Goal: Find specific page/section

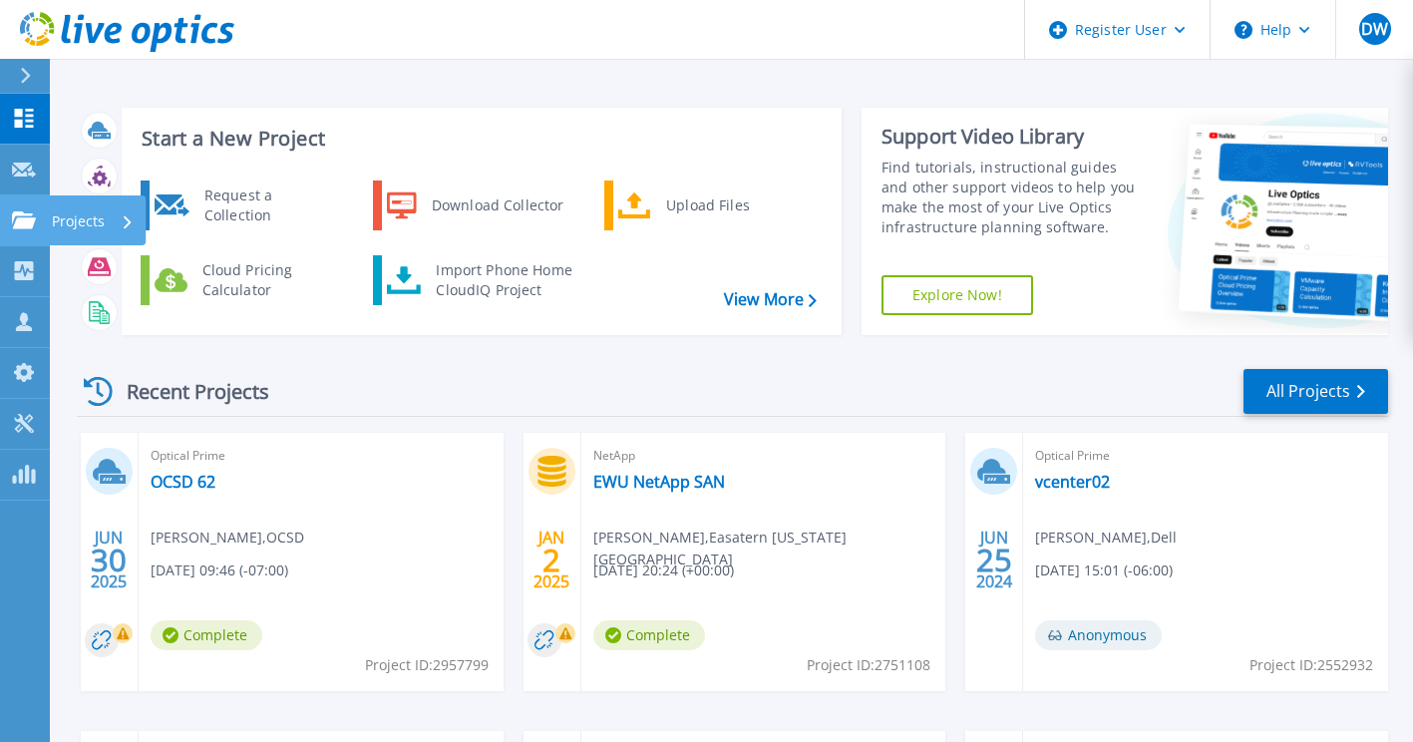
click at [129, 215] on icon at bounding box center [128, 221] width 8 height 13
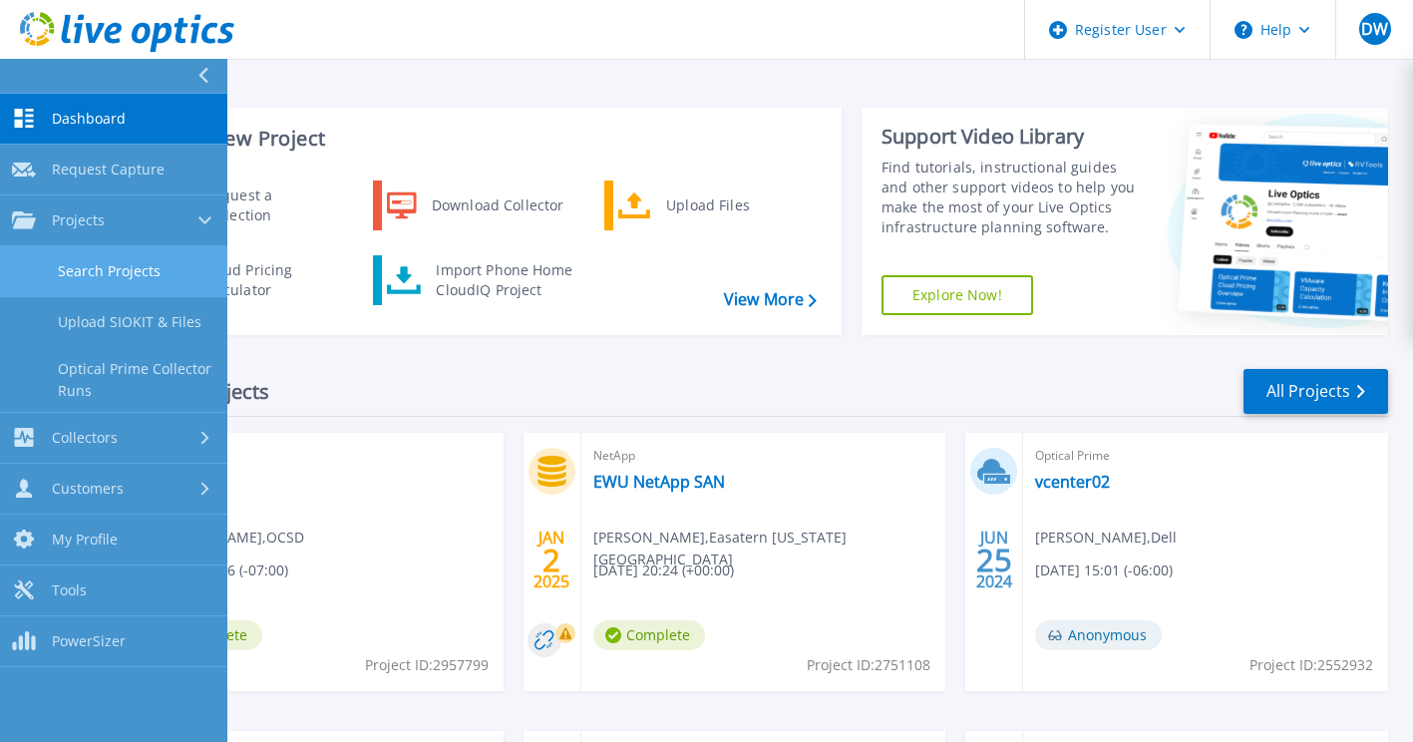
click at [119, 273] on link "Search Projects" at bounding box center [113, 271] width 227 height 51
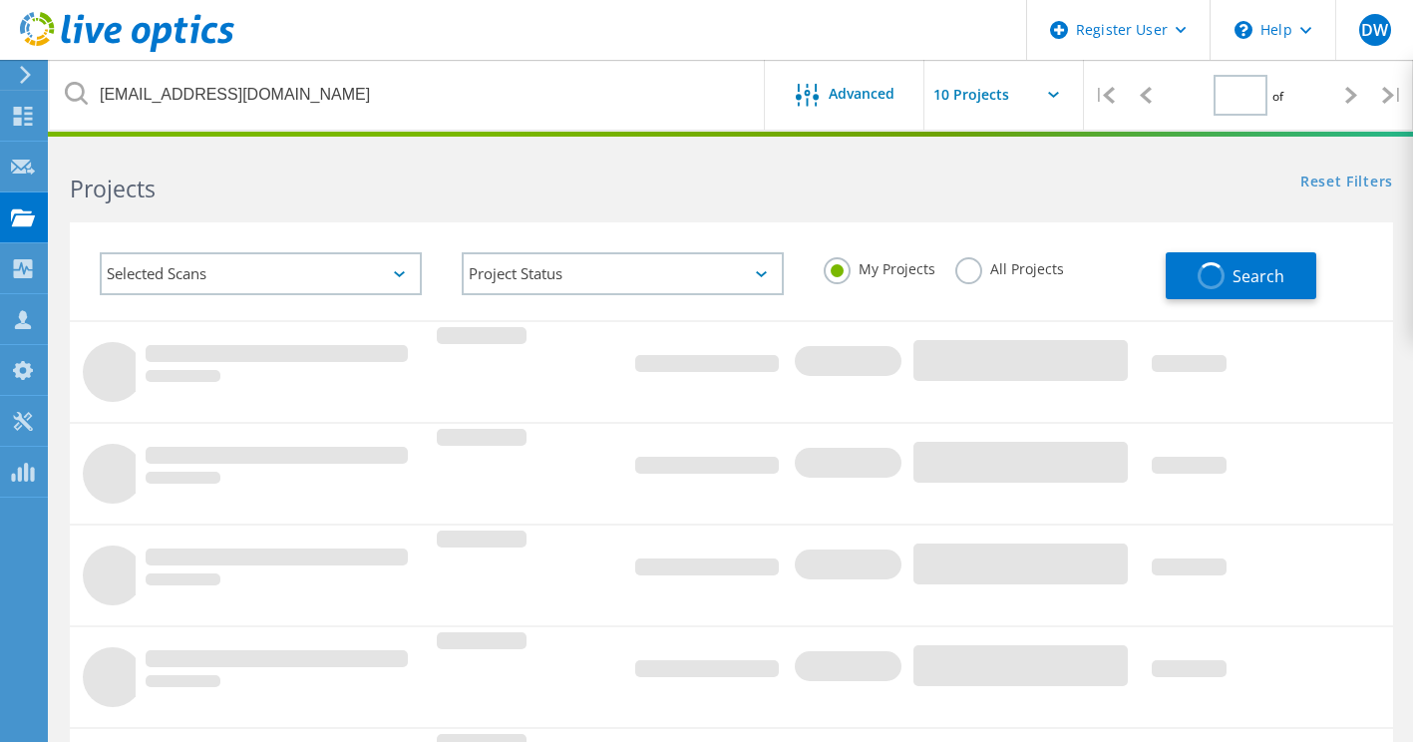
type input "1"
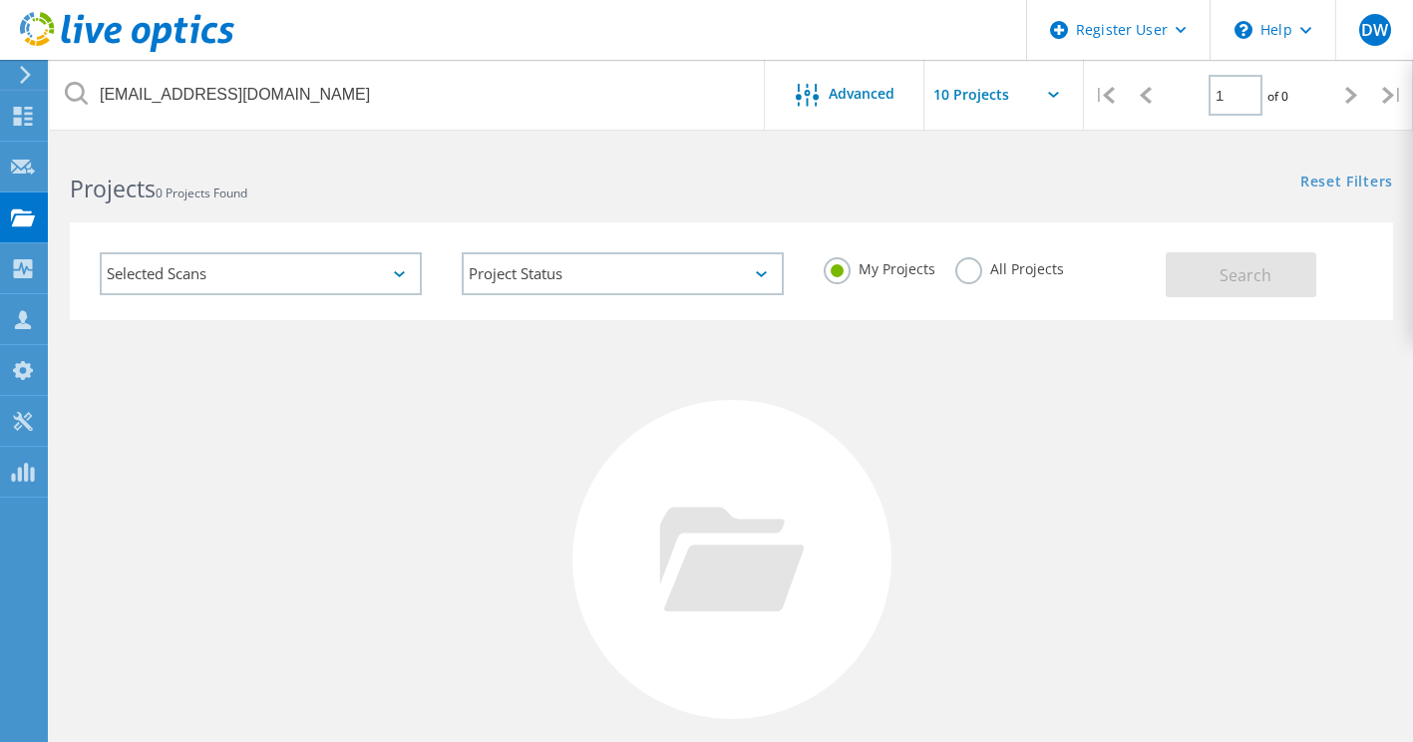
click at [975, 265] on label "All Projects" at bounding box center [1009, 266] width 109 height 19
click at [0, 0] on input "All Projects" at bounding box center [0, 0] width 0 height 0
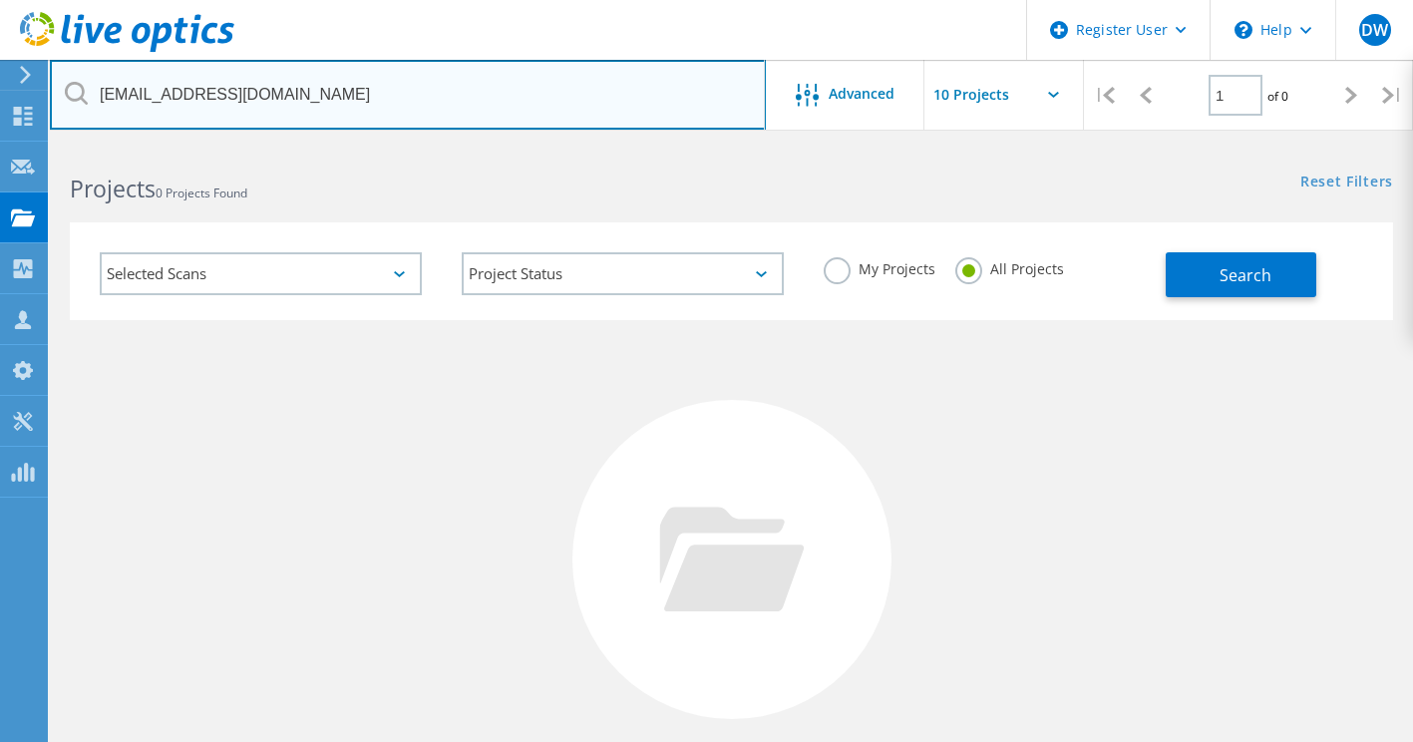
drag, startPoint x: 358, startPoint y: 100, endPoint x: -4, endPoint y: 82, distance: 362.3
click at [0, 82] on html "Register User \n Help Explore Helpful Articles Contact Support DW Dell User [PE…" at bounding box center [706, 459] width 1413 height 918
drag, startPoint x: 192, startPoint y: 100, endPoint x: 181, endPoint y: 105, distance: 12.0
paste input "[PERSON_NAME][EMAIL_ADDRESS][PERSON_NAME][DOMAIN_NAME]"
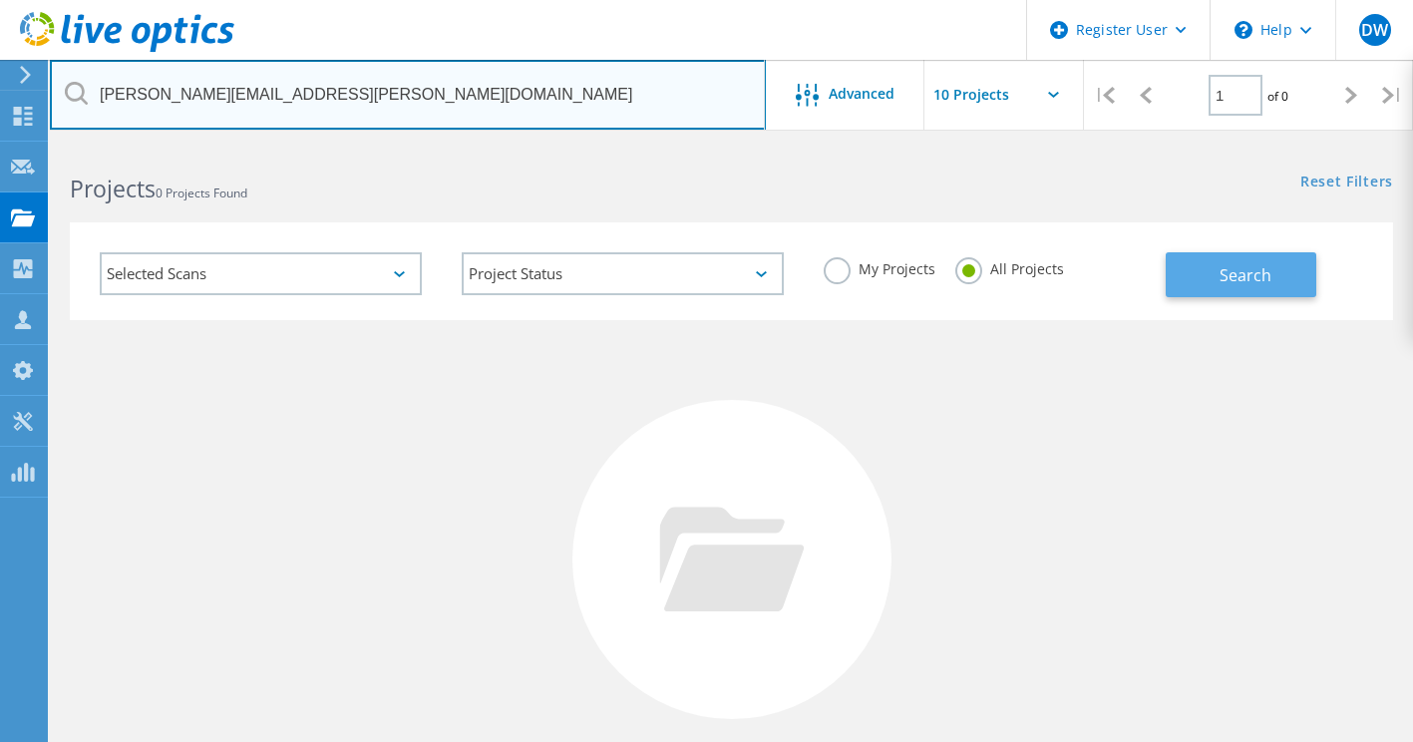
type input "[PERSON_NAME][EMAIL_ADDRESS][PERSON_NAME][DOMAIN_NAME]"
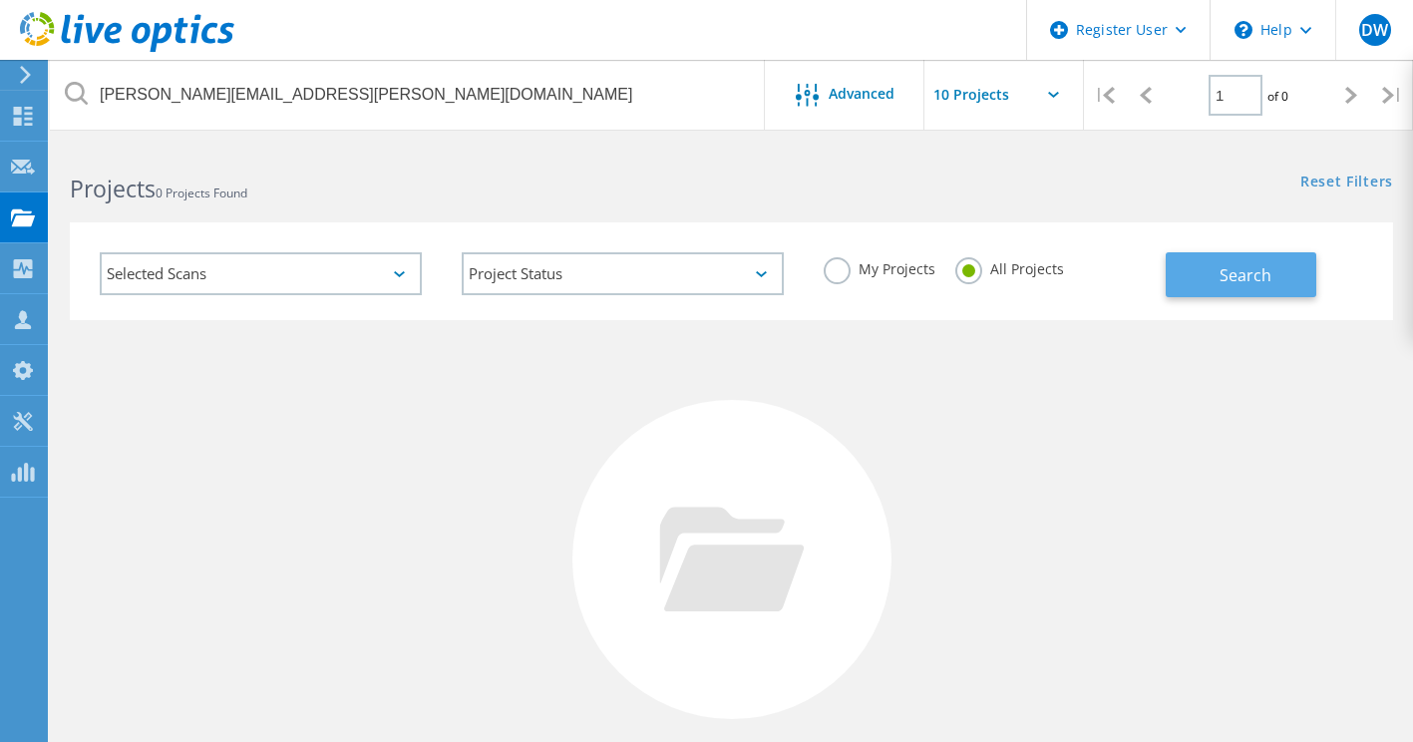
click at [1201, 281] on button "Search" at bounding box center [1240, 274] width 151 height 45
drag, startPoint x: 442, startPoint y: 58, endPoint x: 422, endPoint y: 71, distance: 23.8
click at [422, 145] on div "Register User \n Help Explore Helpful Articles Contact Support DW Dell User [PE…" at bounding box center [706, 532] width 1413 height 774
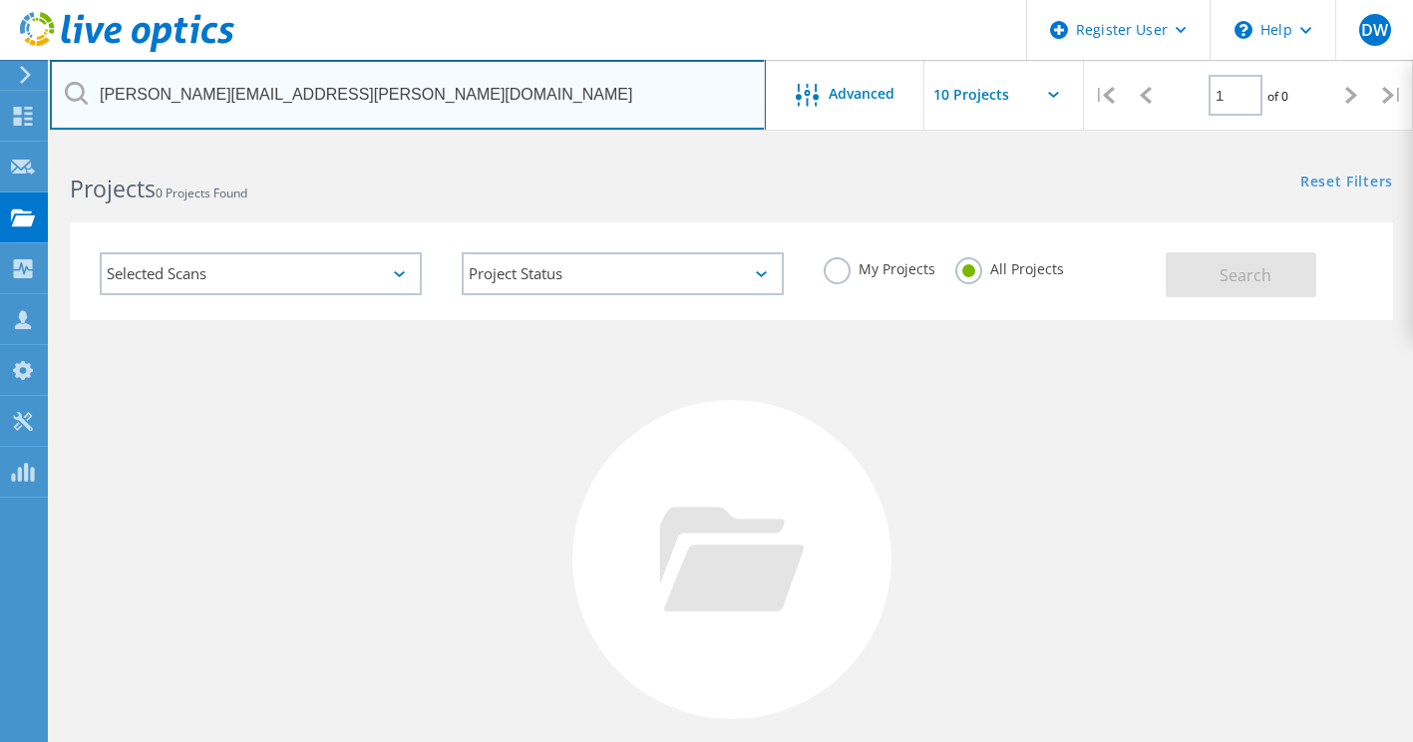
drag, startPoint x: 401, startPoint y: 82, endPoint x: 55, endPoint y: 85, distance: 346.0
click at [55, 85] on input "[PERSON_NAME][EMAIL_ADDRESS][PERSON_NAME][DOMAIN_NAME]" at bounding box center [408, 95] width 716 height 70
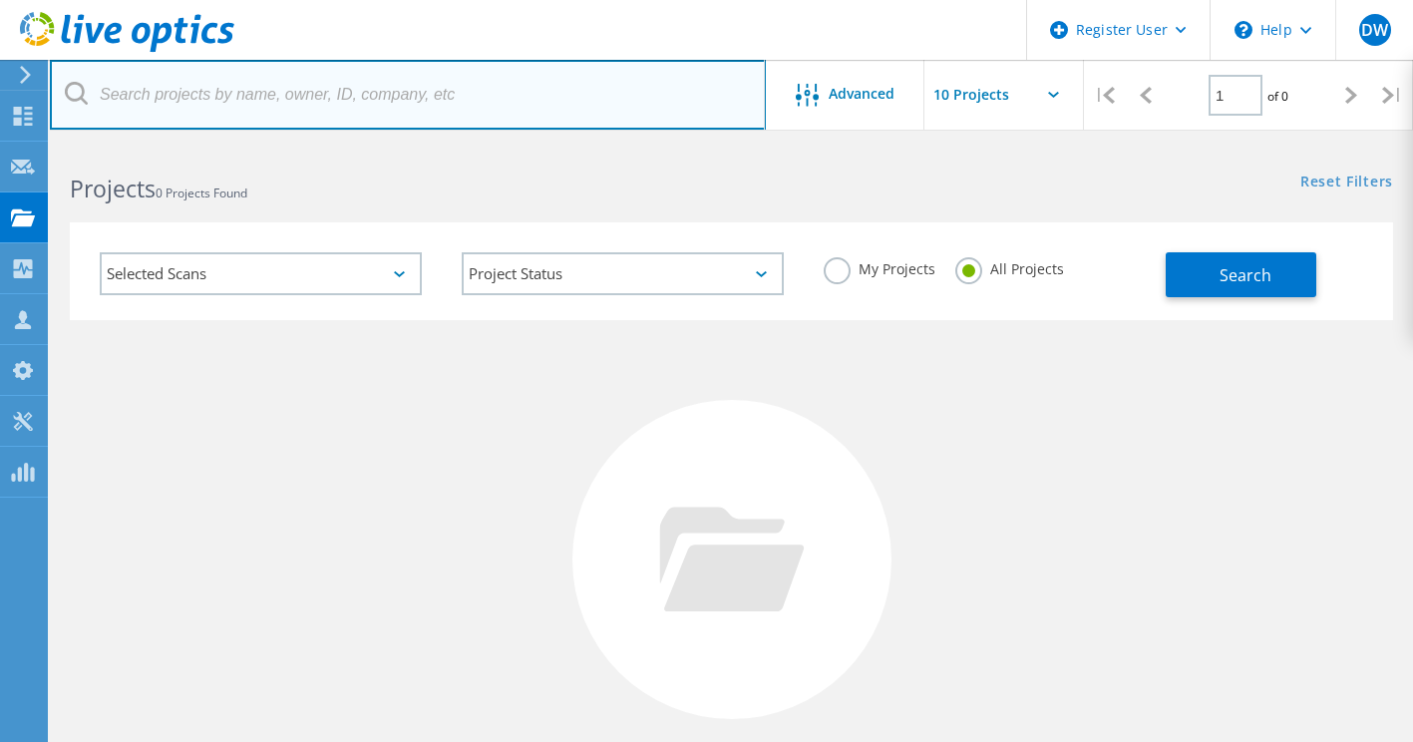
paste input "[PERSON_NAME][EMAIL_ADDRESS][PERSON_NAME][DOMAIN_NAME]"
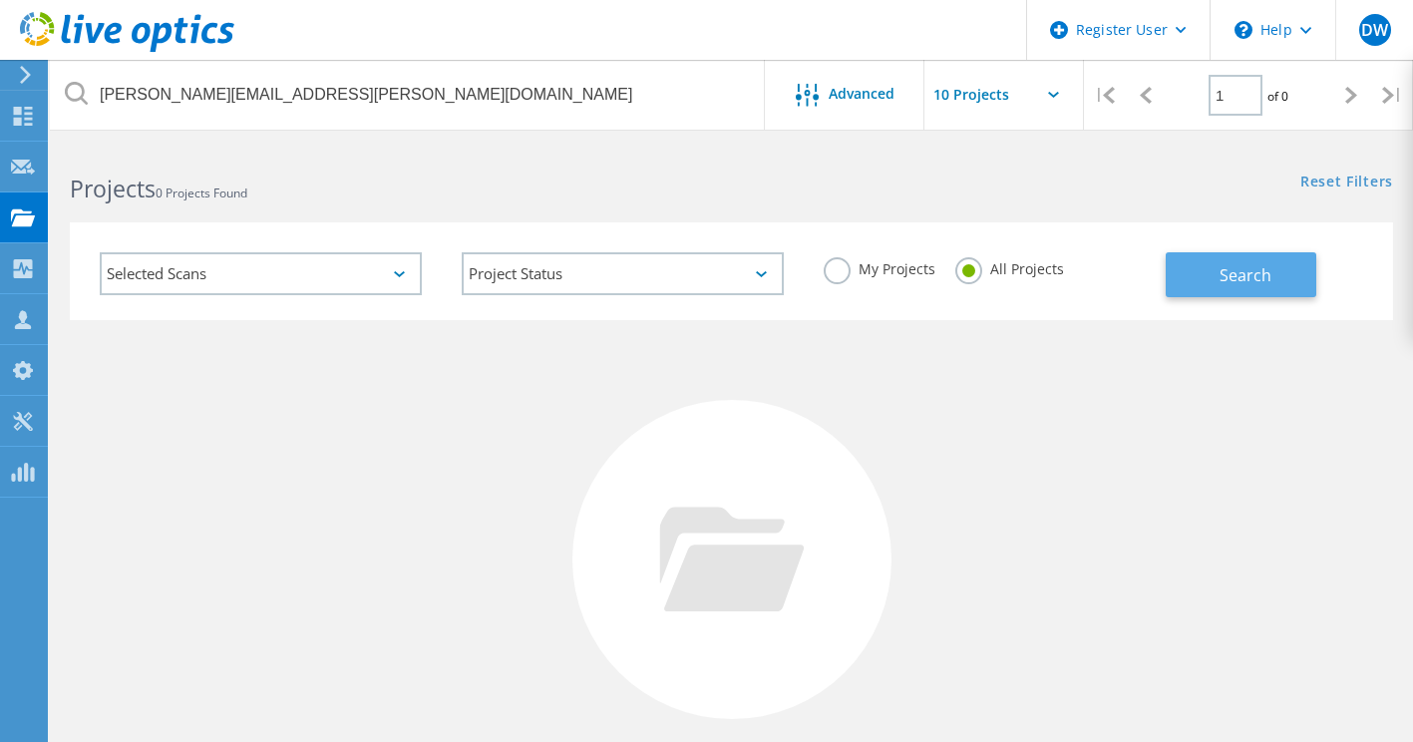
click at [1238, 269] on span "Search" at bounding box center [1245, 275] width 52 height 22
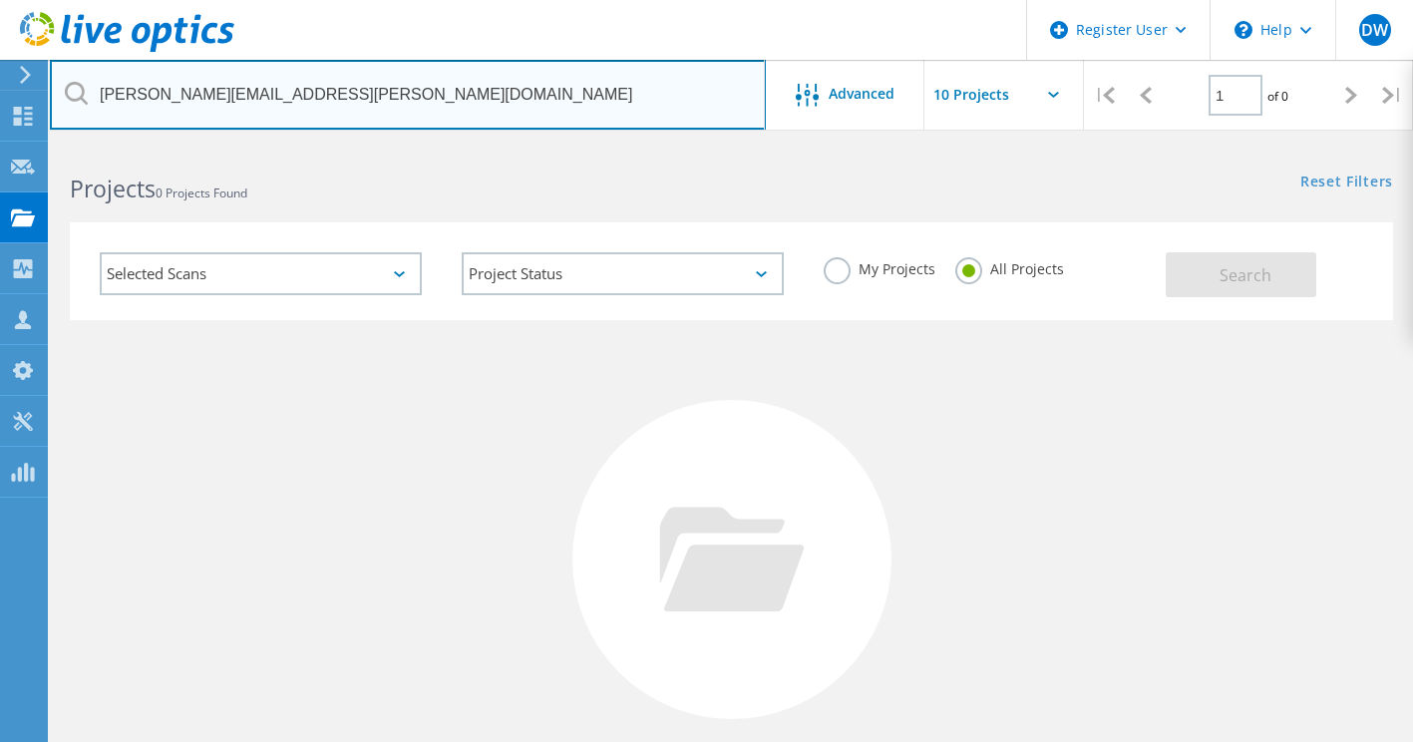
drag, startPoint x: 509, startPoint y: 103, endPoint x: 65, endPoint y: 98, distance: 444.7
click at [66, 98] on div "[PERSON_NAME][EMAIL_ADDRESS][PERSON_NAME][DOMAIN_NAME]" at bounding box center [407, 95] width 715 height 70
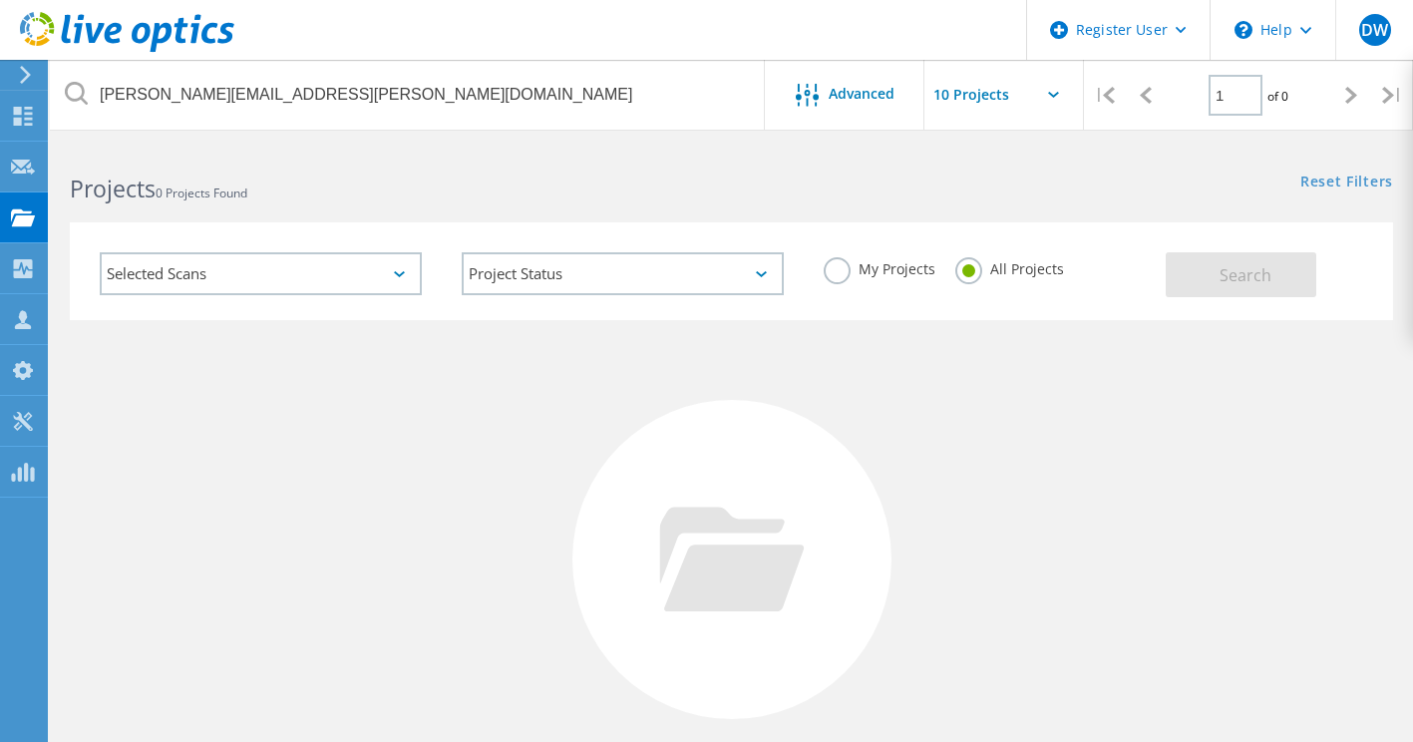
click at [1085, 299] on div "My Projects All Projects" at bounding box center [985, 269] width 362 height 74
click at [837, 267] on label "My Projects" at bounding box center [879, 266] width 112 height 19
click at [0, 0] on input "My Projects" at bounding box center [0, 0] width 0 height 0
click at [962, 261] on label "All Projects" at bounding box center [1009, 266] width 109 height 19
click at [0, 0] on input "All Projects" at bounding box center [0, 0] width 0 height 0
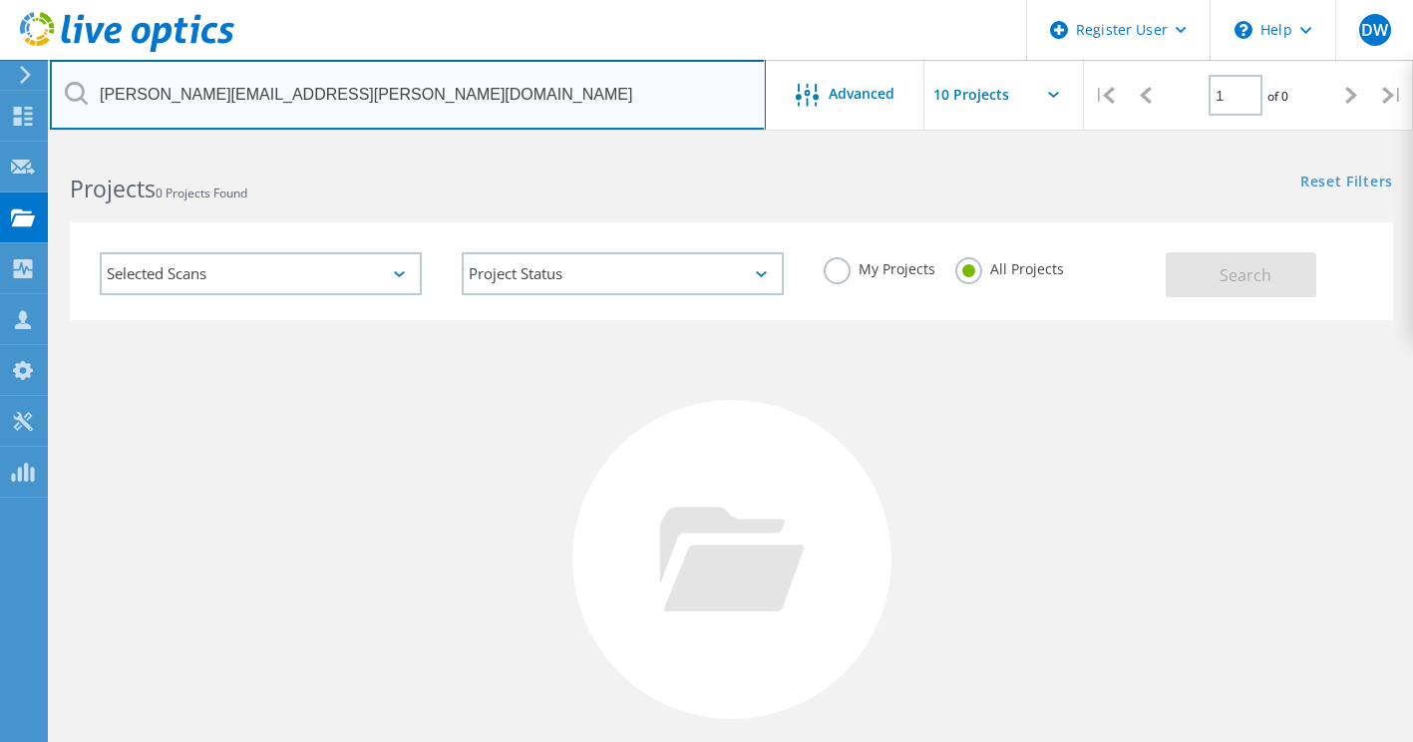
click at [229, 93] on input "[PERSON_NAME][EMAIL_ADDRESS][PERSON_NAME][DOMAIN_NAME]" at bounding box center [408, 95] width 716 height 70
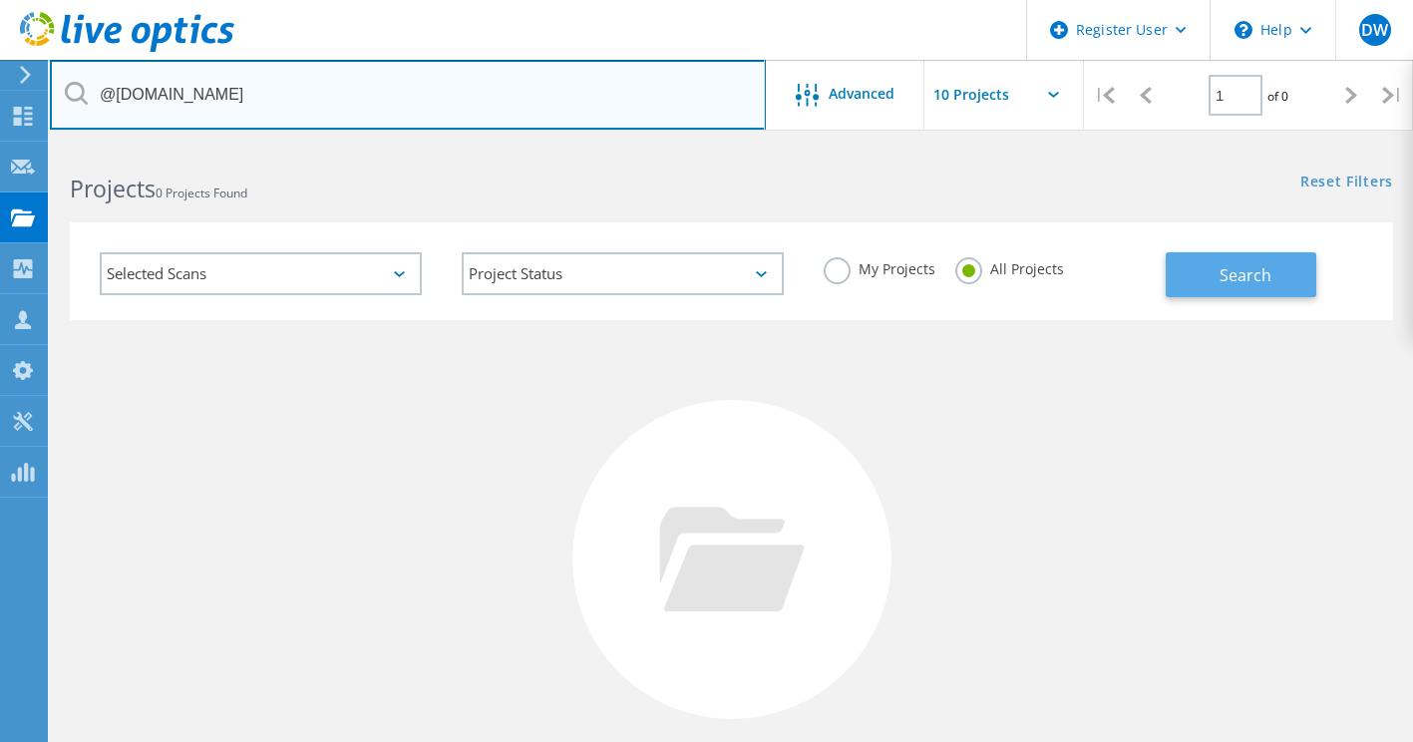
type input "@[DOMAIN_NAME]"
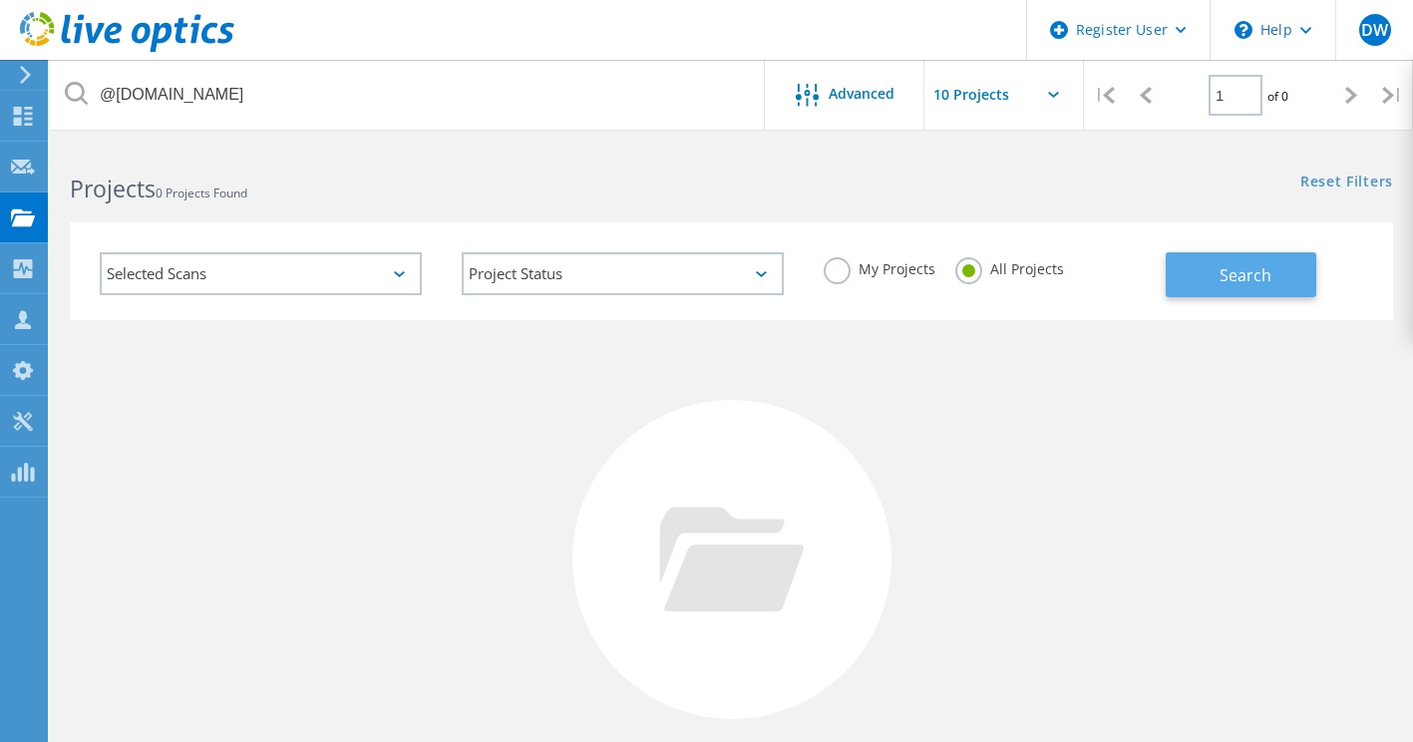
click at [1274, 275] on button "Search" at bounding box center [1240, 274] width 151 height 45
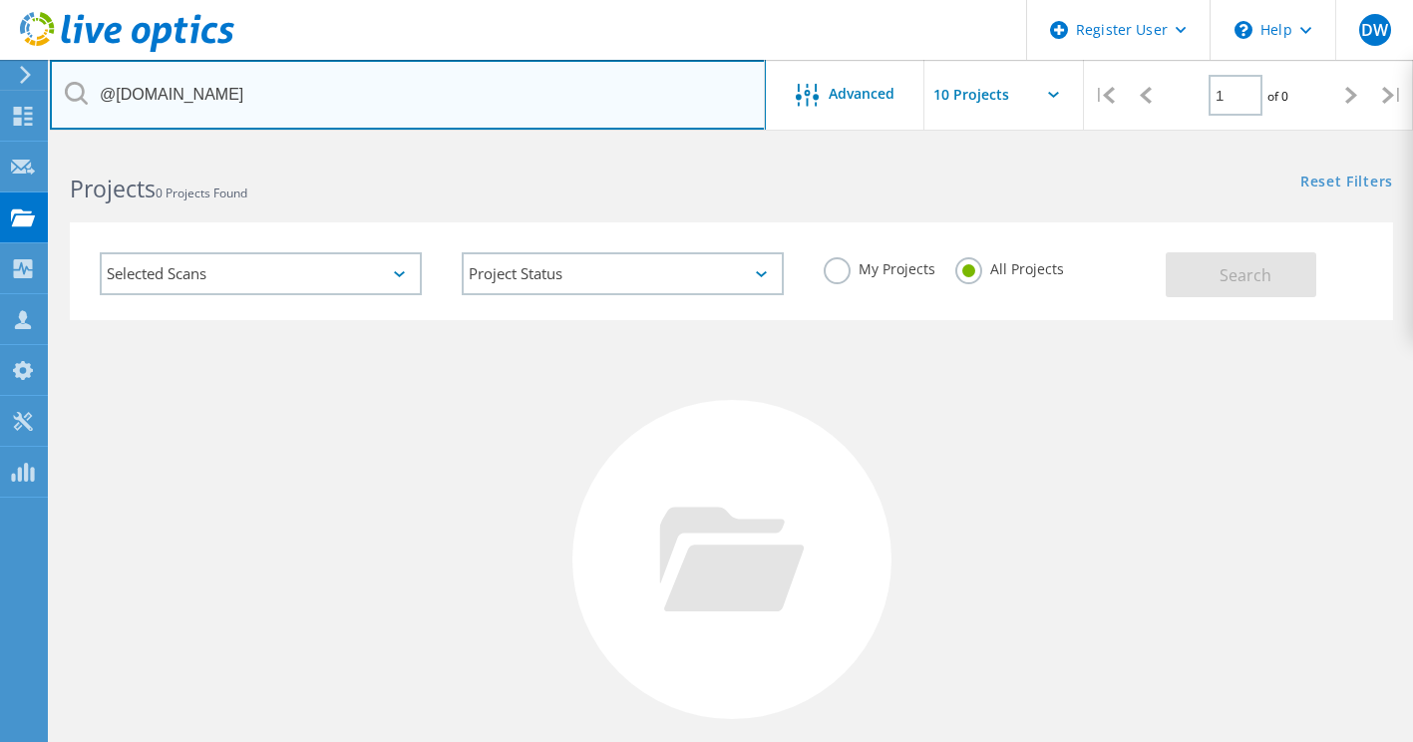
click at [262, 97] on input "@[DOMAIN_NAME]" at bounding box center [408, 95] width 716 height 70
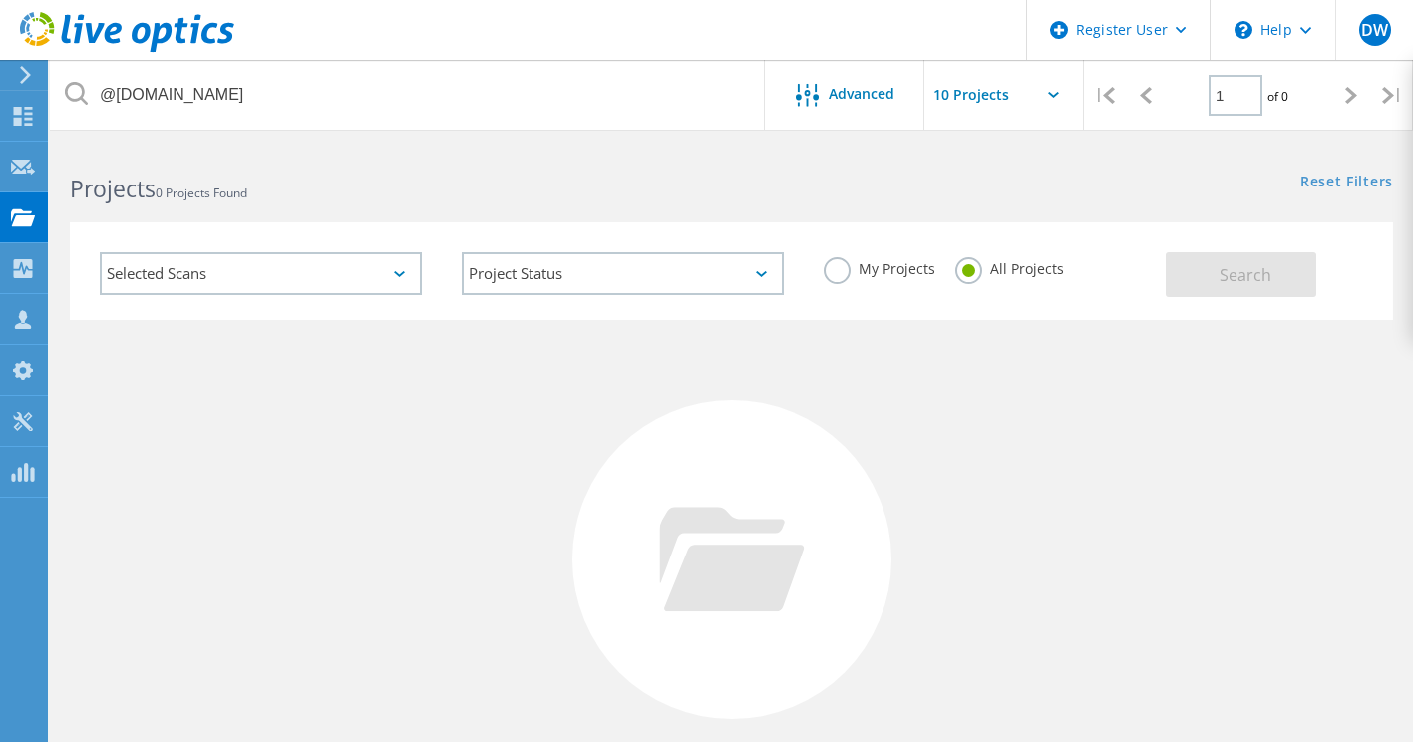
click at [395, 178] on h2 "Projects 0 Projects Found" at bounding box center [390, 188] width 641 height 33
